Goal: Check status: Check status

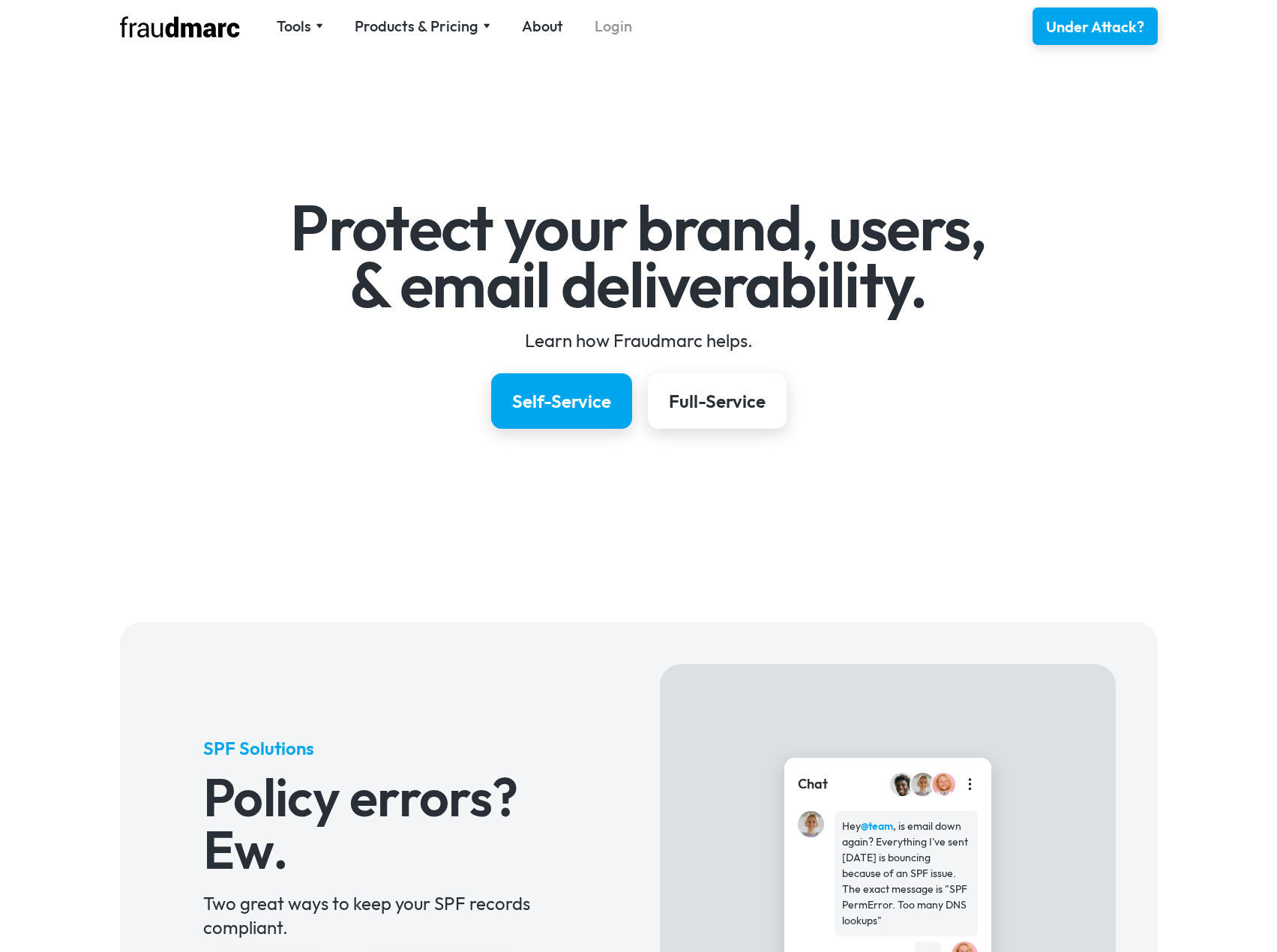
click at [610, 24] on link "Login" at bounding box center [613, 26] width 38 height 21
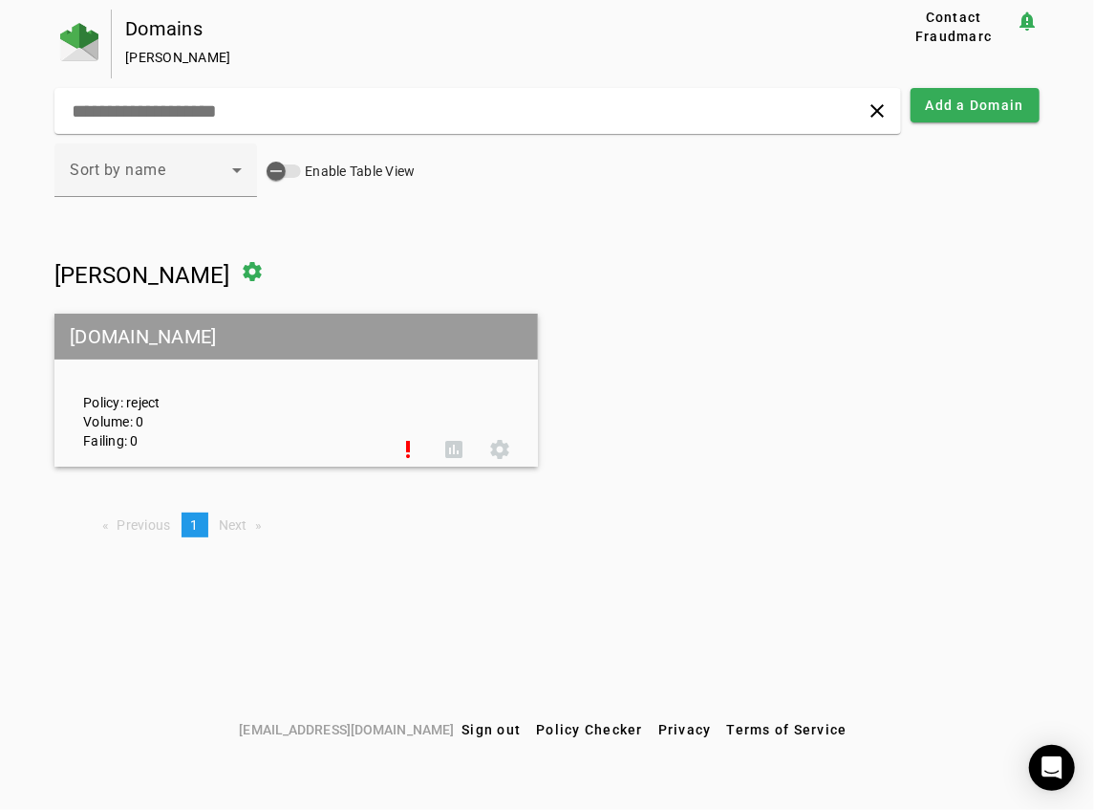
click at [257, 343] on mat-grid-tile-header "pahowhofcu.org" at bounding box center [295, 337] width 483 height 46
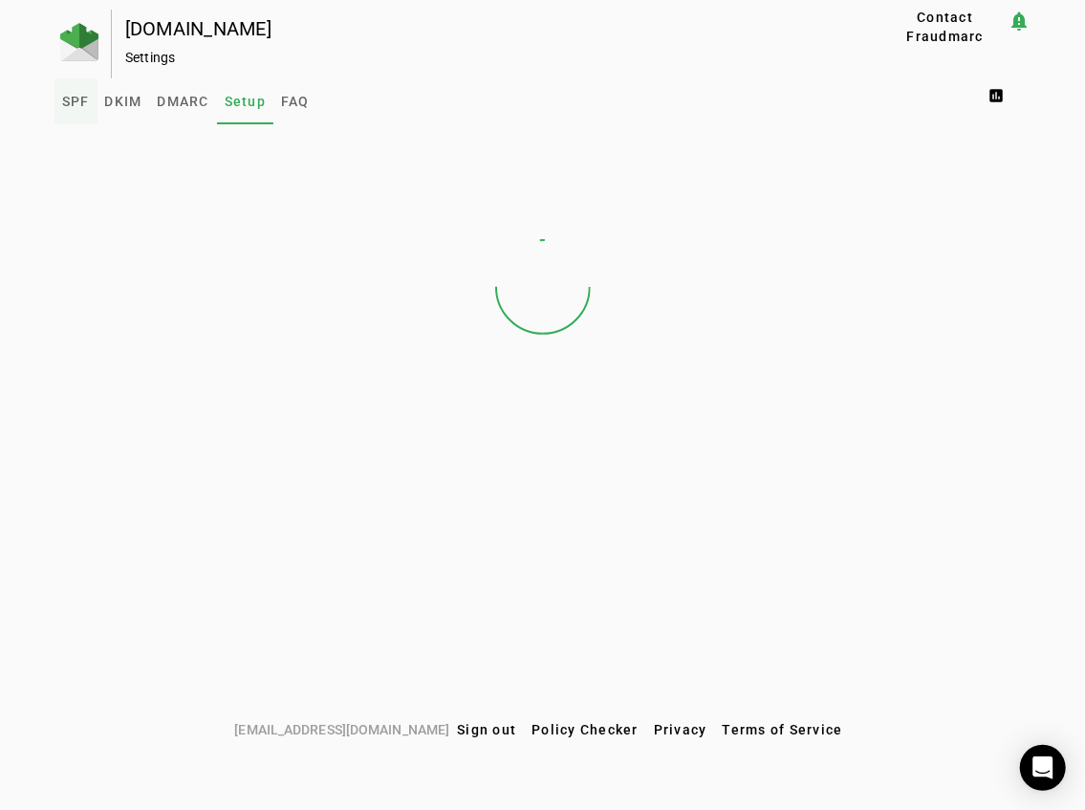
click at [84, 99] on span "SPF" at bounding box center [76, 101] width 28 height 13
